Goal: Information Seeking & Learning: Learn about a topic

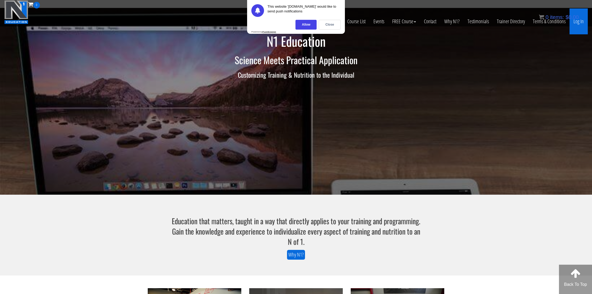
click at [573, 25] on link "Log In" at bounding box center [578, 21] width 18 height 26
click at [333, 27] on div "Close" at bounding box center [329, 25] width 22 height 10
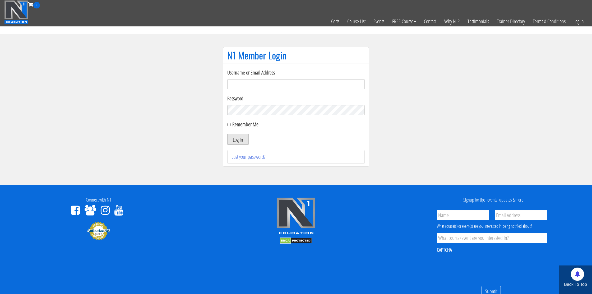
type input "[EMAIL_ADDRESS][DOMAIN_NAME]"
click at [244, 135] on button "Log In" at bounding box center [237, 139] width 21 height 11
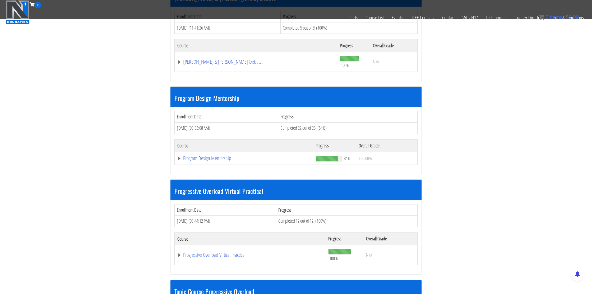
scroll to position [505, 0]
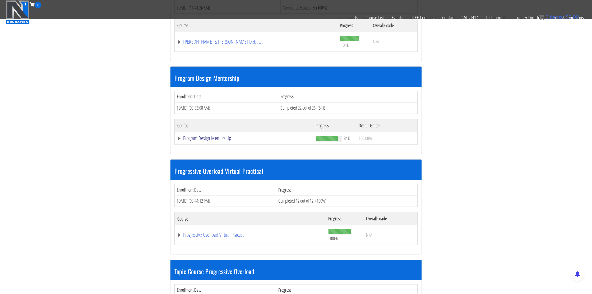
click at [207, 137] on link "Program Design Mentorship" at bounding box center [243, 137] width 133 height 5
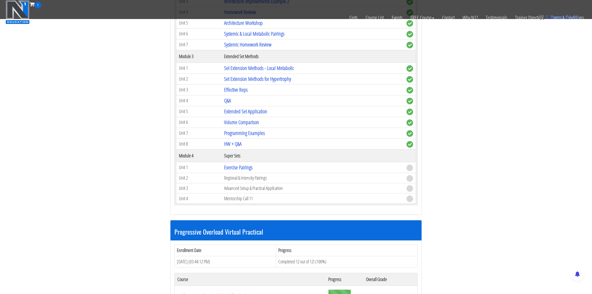
scroll to position [804, 0]
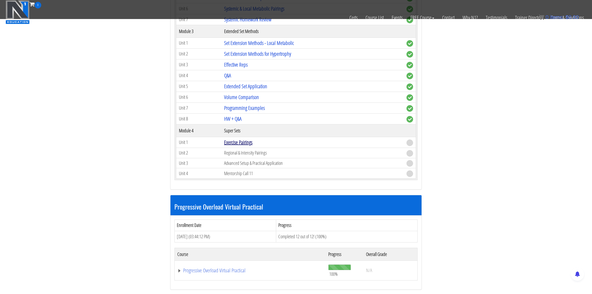
click at [242, 144] on link "Exercise Pairings" at bounding box center [238, 142] width 28 height 7
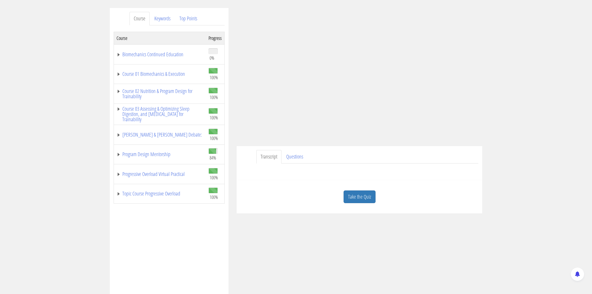
scroll to position [55, 0]
click at [351, 195] on link "Take the Quiz" at bounding box center [359, 196] width 32 height 13
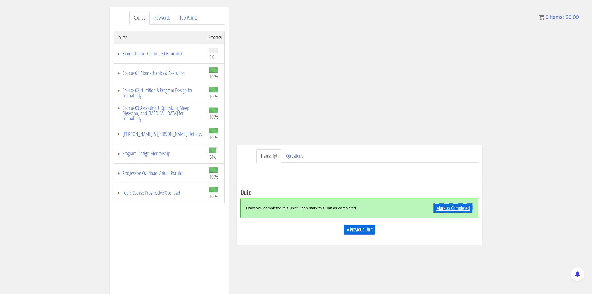
click at [440, 210] on link "Mark as Completed" at bounding box center [452, 208] width 39 height 10
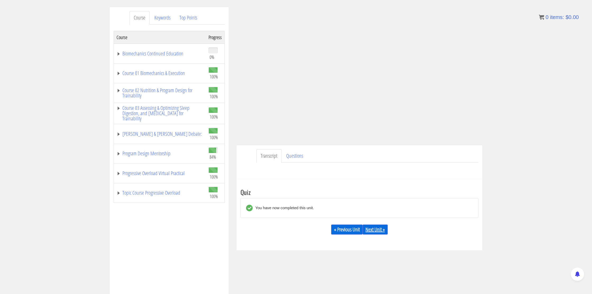
click at [371, 229] on link "Next Unit »" at bounding box center [374, 229] width 25 height 10
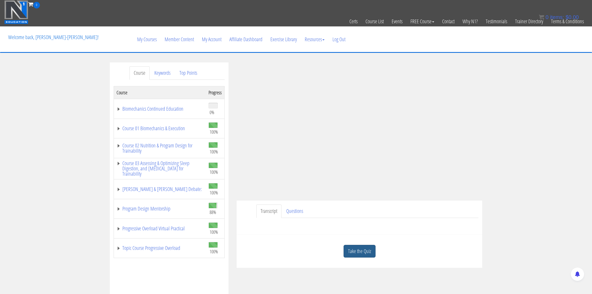
click at [360, 256] on link "Take the Quiz" at bounding box center [359, 251] width 32 height 13
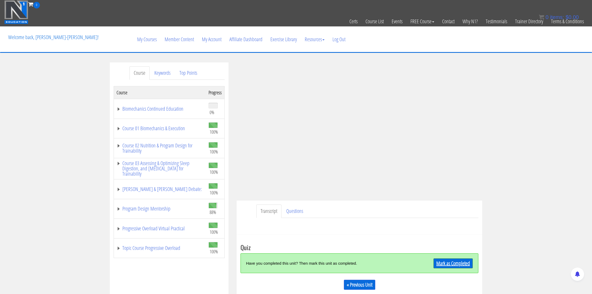
click at [443, 263] on link "Mark as Completed" at bounding box center [452, 263] width 39 height 10
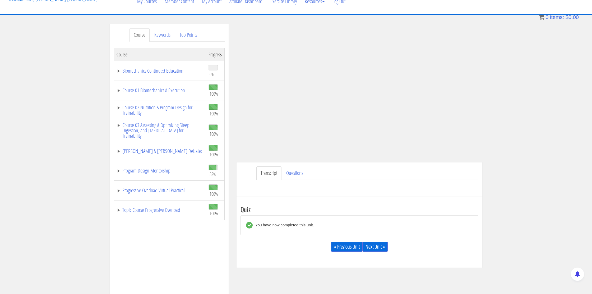
scroll to position [40, 0]
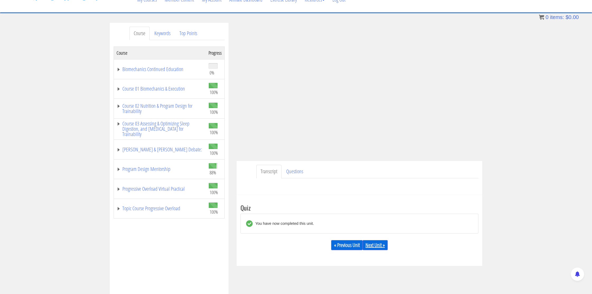
click at [377, 250] on div "« Previous Unit Next Unit »" at bounding box center [359, 245] width 238 height 18
click at [378, 248] on link "Next Unit »" at bounding box center [374, 245] width 25 height 10
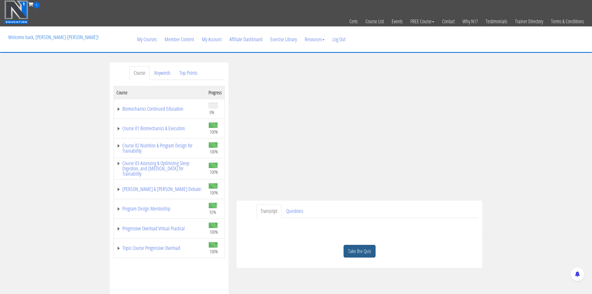
click at [369, 249] on link "Take the Quiz" at bounding box center [359, 251] width 32 height 13
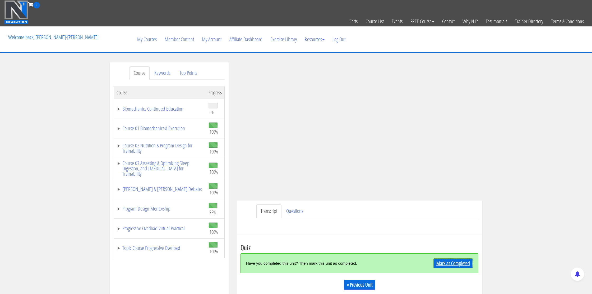
click at [440, 261] on link "Mark as Completed" at bounding box center [452, 263] width 39 height 10
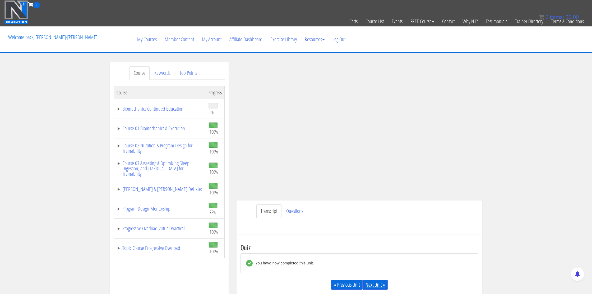
click at [376, 283] on link "Next Unit »" at bounding box center [374, 285] width 25 height 10
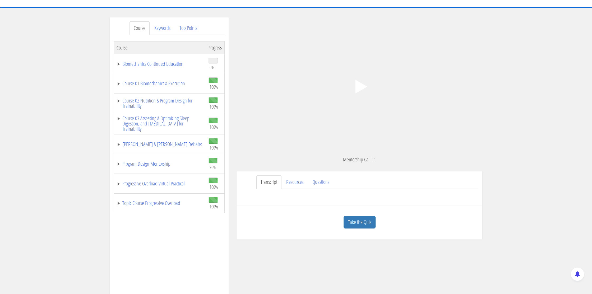
scroll to position [45, 0]
click at [316, 184] on link "Questions" at bounding box center [320, 181] width 25 height 13
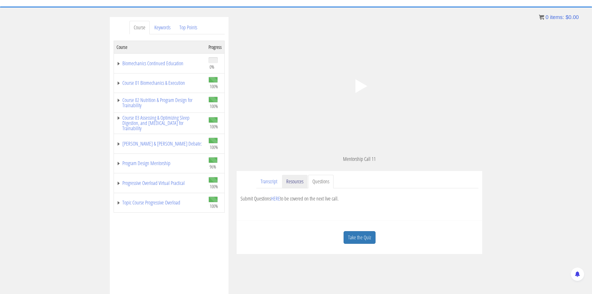
click at [300, 183] on link "Resources" at bounding box center [295, 181] width 26 height 13
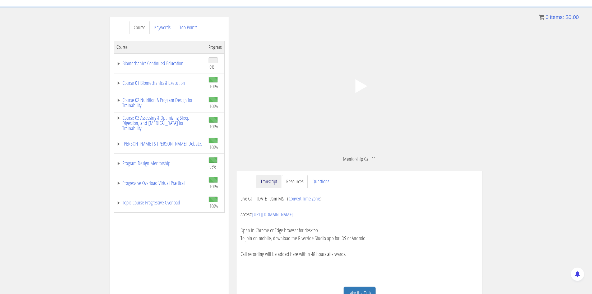
click at [276, 183] on link "Transcript" at bounding box center [268, 181] width 25 height 13
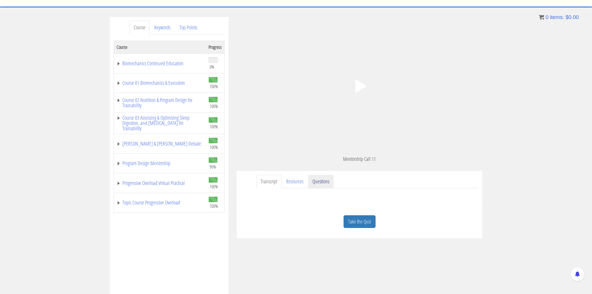
click at [322, 188] on link "Questions" at bounding box center [320, 181] width 25 height 13
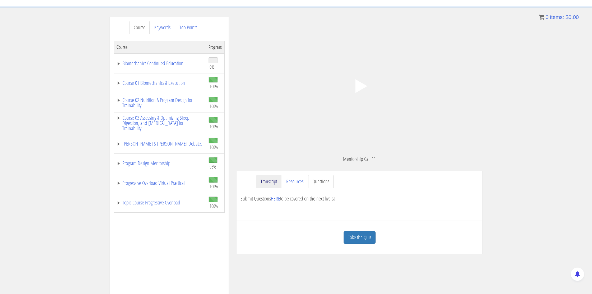
click at [278, 185] on link "Transcript" at bounding box center [268, 181] width 25 height 13
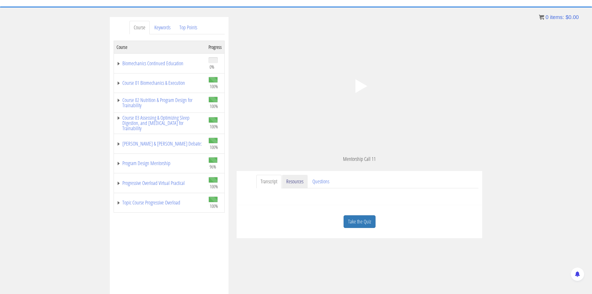
click at [295, 184] on link "Resources" at bounding box center [295, 181] width 26 height 13
